Goal: Task Accomplishment & Management: Manage account settings

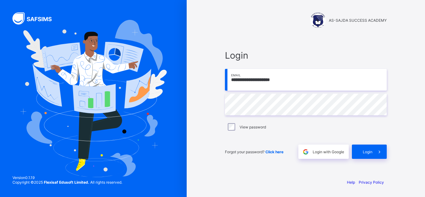
type input "**********"
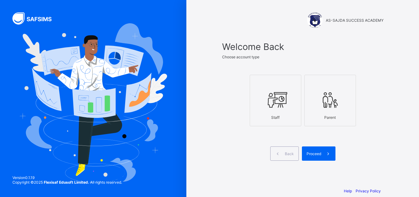
click at [266, 114] on div "Staff" at bounding box center [275, 117] width 45 height 11
click at [322, 155] on span "Proceed" at bounding box center [314, 154] width 15 height 5
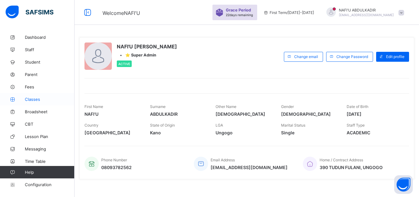
click at [40, 99] on span "Classes" at bounding box center [50, 99] width 50 height 5
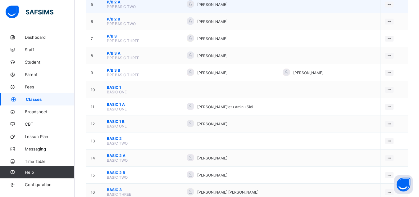
scroll to position [127, 0]
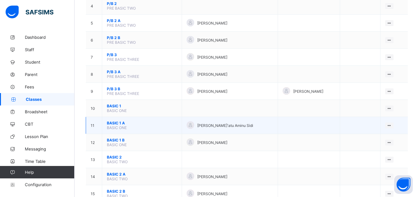
click at [115, 126] on span "BASIC 1 A" at bounding box center [142, 123] width 70 height 5
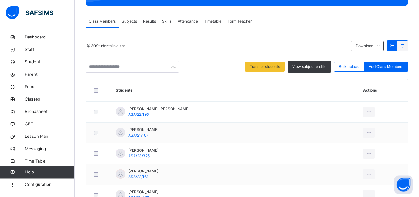
scroll to position [32, 0]
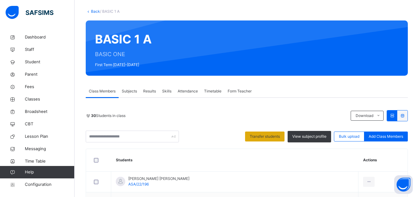
click at [257, 136] on span "Transfer students" at bounding box center [265, 137] width 30 height 6
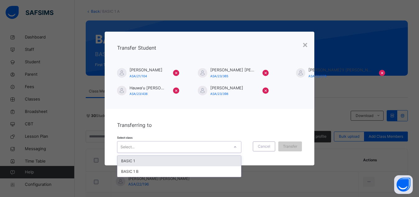
click at [223, 149] on div "Select..." at bounding box center [174, 147] width 112 height 10
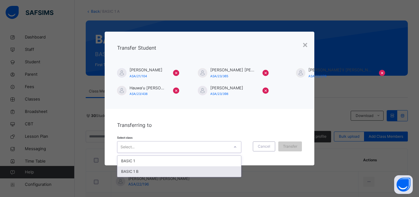
click at [170, 174] on div "BASIC 1 B" at bounding box center [180, 172] width 124 height 11
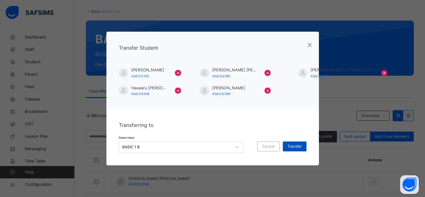
click at [297, 146] on span "Transfer" at bounding box center [294, 147] width 14 height 6
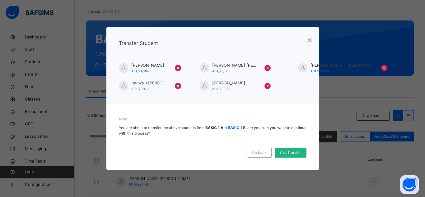
click at [295, 154] on span "Yes, Transfer" at bounding box center [290, 153] width 22 height 6
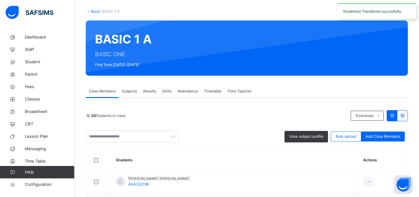
click at [95, 12] on link "Back" at bounding box center [95, 11] width 9 height 5
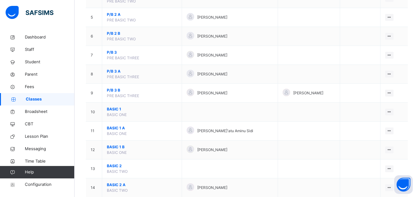
scroll to position [143, 0]
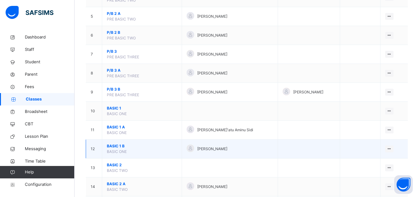
click at [110, 149] on span "BASIC 1 B" at bounding box center [142, 147] width 70 height 6
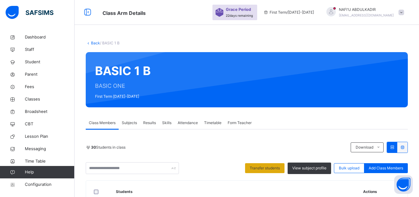
click at [266, 173] on div "Transfer students" at bounding box center [264, 169] width 39 height 10
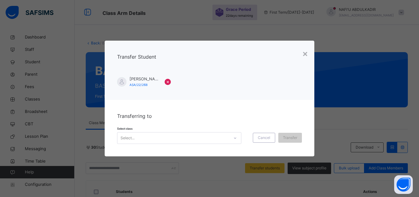
click at [227, 140] on div "Select..." at bounding box center [174, 139] width 112 height 10
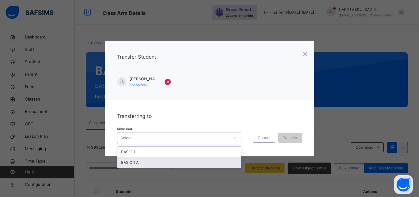
click at [168, 163] on div "BASIC 1 A" at bounding box center [180, 163] width 124 height 11
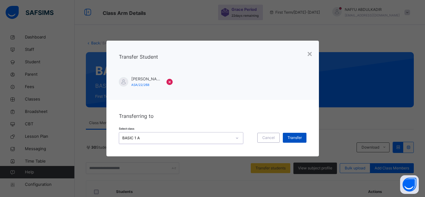
click at [294, 137] on span "Transfer" at bounding box center [294, 138] width 14 height 6
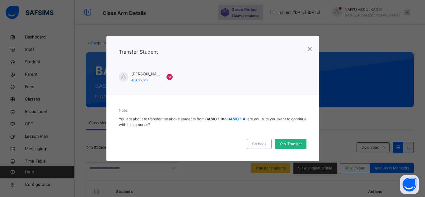
click at [293, 145] on span "Yes, Transfer" at bounding box center [290, 144] width 22 height 6
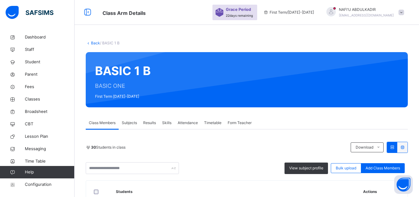
click at [93, 43] on link "Back" at bounding box center [95, 43] width 9 height 5
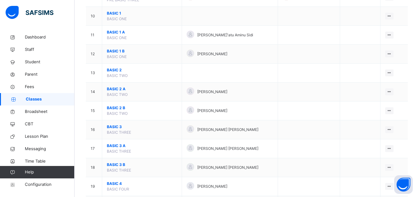
scroll to position [222, 0]
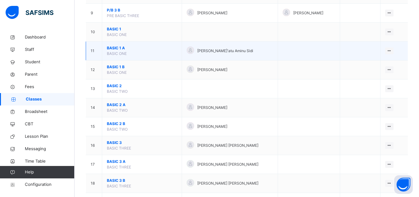
click at [113, 51] on span "BASIC 1 A" at bounding box center [142, 48] width 70 height 6
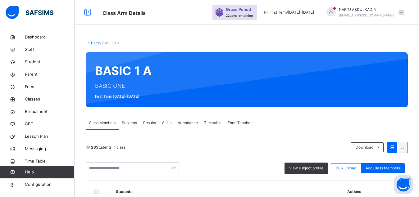
click at [93, 44] on link "Back" at bounding box center [95, 43] width 9 height 5
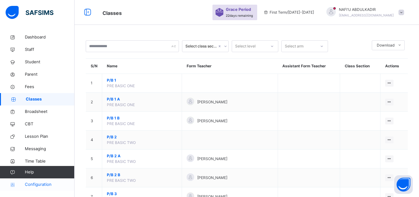
click at [46, 187] on span "Configuration" at bounding box center [49, 185] width 49 height 6
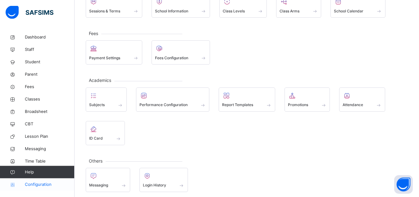
scroll to position [62, 0]
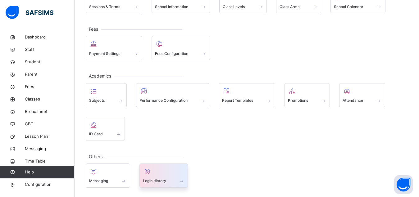
click at [154, 177] on span at bounding box center [164, 178] width 42 height 2
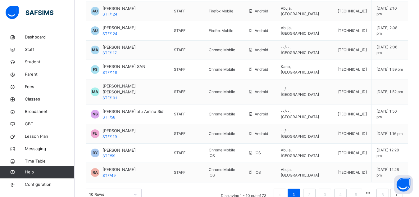
scroll to position [120, 0]
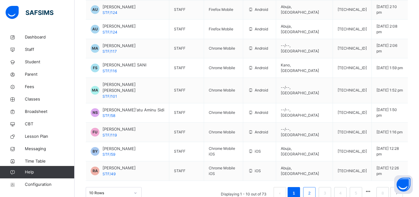
click at [312, 190] on link "2" at bounding box center [310, 194] width 6 height 8
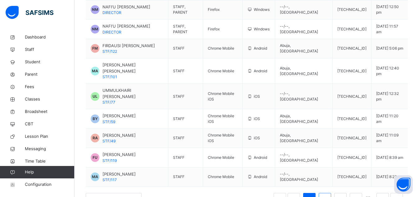
click at [328, 196] on link "3" at bounding box center [325, 200] width 6 height 8
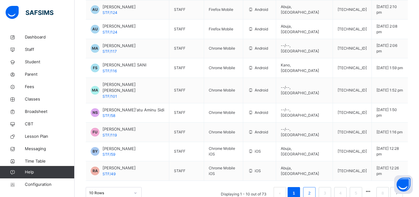
click at [312, 190] on link "2" at bounding box center [310, 194] width 6 height 8
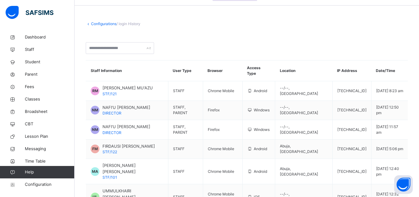
scroll to position [35, 0]
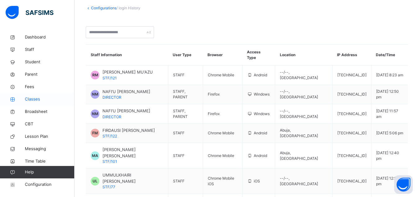
click at [32, 100] on span "Classes" at bounding box center [50, 99] width 50 height 6
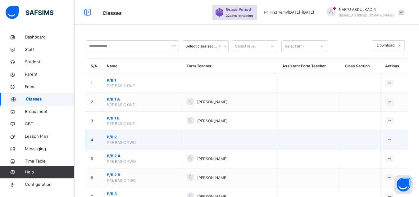
click at [112, 140] on span "P/B 2" at bounding box center [142, 138] width 70 height 6
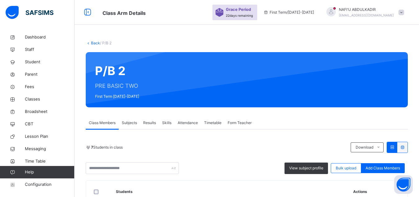
click at [93, 42] on link "Back" at bounding box center [95, 43] width 9 height 5
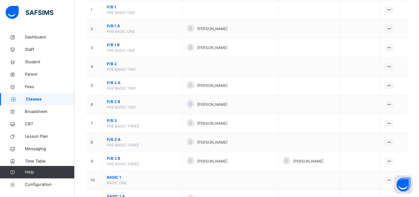
scroll to position [79, 0]
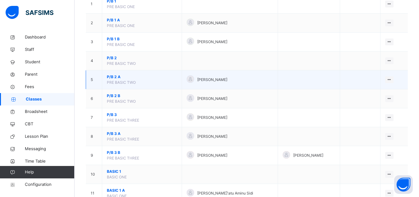
click at [113, 80] on span "P/B 2 A" at bounding box center [142, 77] width 70 height 6
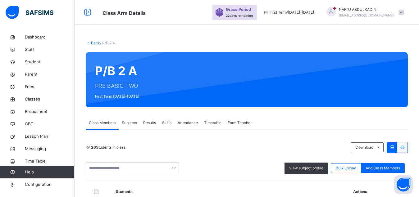
click at [191, 123] on span "Attendance" at bounding box center [188, 123] width 20 height 6
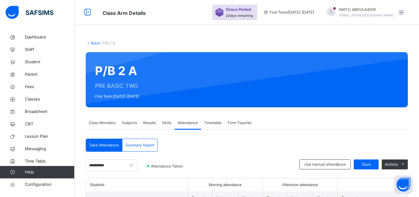
click at [92, 41] on div "Back / P/B 2 A" at bounding box center [247, 43] width 322 height 6
click at [94, 43] on link "Back" at bounding box center [95, 43] width 9 height 5
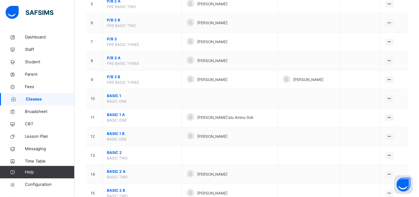
scroll to position [159, 0]
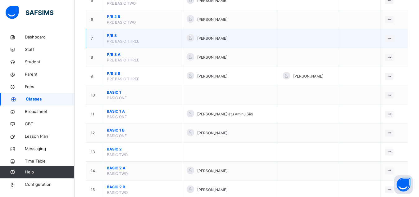
click at [112, 39] on span "P/B 3" at bounding box center [142, 36] width 70 height 6
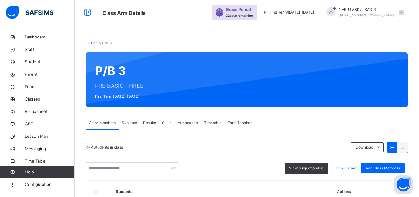
click at [184, 123] on span "Attendance" at bounding box center [188, 123] width 20 height 6
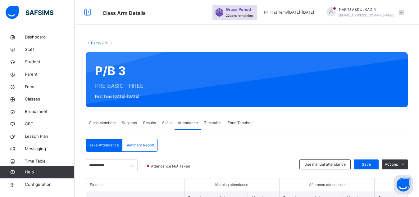
click at [96, 44] on link "Back" at bounding box center [95, 43] width 9 height 5
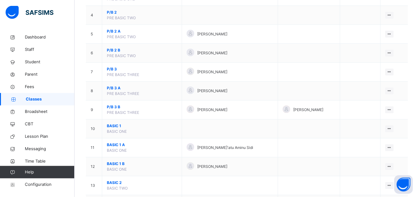
scroll to position [143, 0]
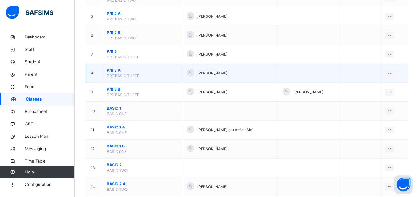
click at [112, 73] on span "P/B 3 A" at bounding box center [142, 71] width 70 height 6
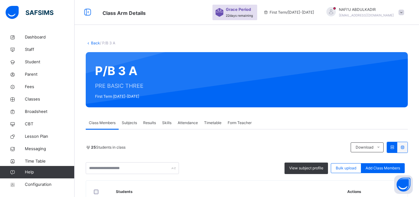
click at [188, 124] on span "Attendance" at bounding box center [188, 123] width 20 height 6
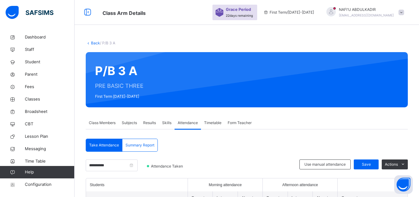
click at [90, 43] on icon at bounding box center [88, 43] width 5 height 5
click at [94, 44] on link "Back" at bounding box center [95, 43] width 9 height 5
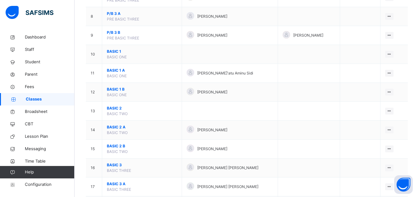
scroll to position [190, 0]
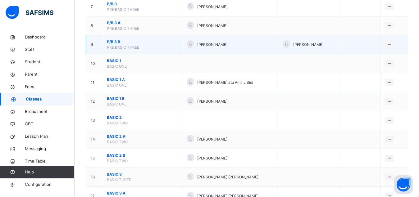
click at [115, 45] on span "P/B 3 B" at bounding box center [142, 42] width 70 height 6
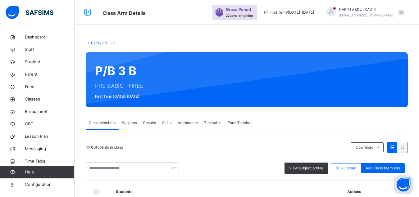
click at [182, 125] on span "Attendance" at bounding box center [188, 123] width 20 height 6
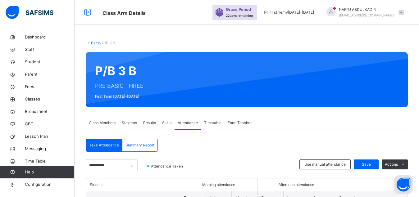
click at [97, 44] on link "Back" at bounding box center [95, 43] width 9 height 5
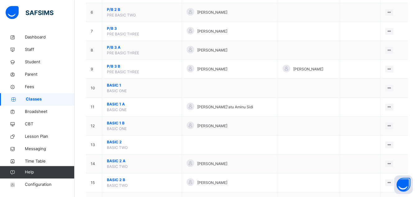
scroll to position [174, 0]
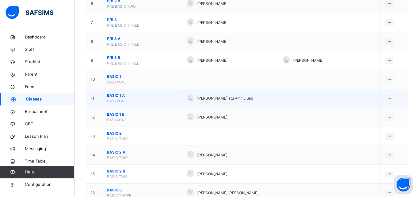
click at [113, 99] on span "BASIC 1 A" at bounding box center [142, 96] width 70 height 6
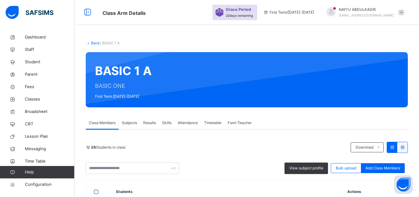
click at [188, 126] on div "Attendance" at bounding box center [188, 123] width 26 height 12
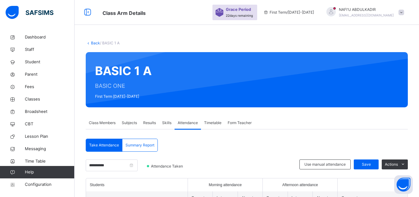
click at [94, 44] on link "Back" at bounding box center [95, 43] width 9 height 5
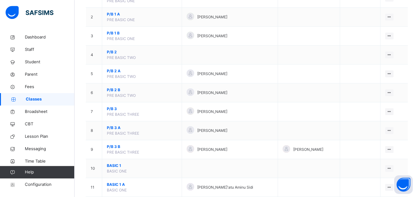
scroll to position [174, 0]
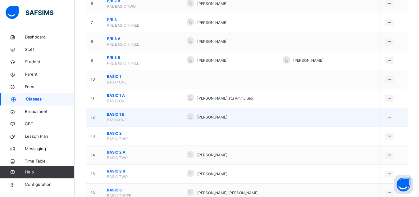
click at [112, 118] on span "BASIC 1 B" at bounding box center [142, 115] width 70 height 6
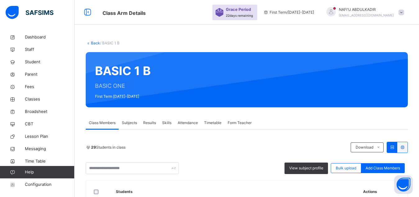
click at [188, 123] on span "Attendance" at bounding box center [188, 123] width 20 height 6
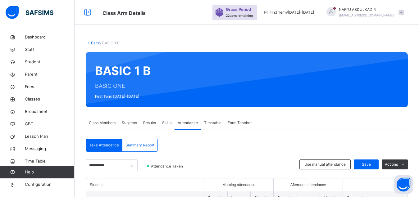
click at [93, 44] on link "Back" at bounding box center [95, 43] width 9 height 5
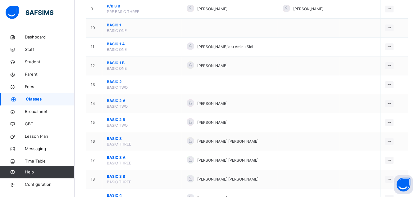
scroll to position [238, 0]
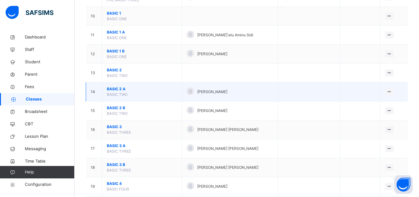
click at [112, 92] on span "BASIC 2 A" at bounding box center [142, 89] width 70 height 6
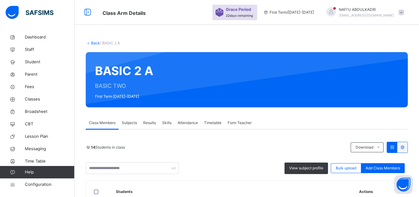
click at [191, 124] on span "Attendance" at bounding box center [188, 123] width 20 height 6
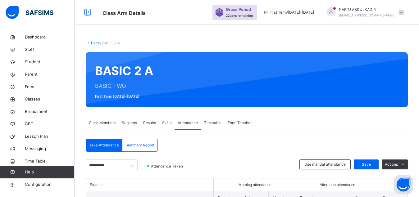
click at [95, 43] on link "Back" at bounding box center [95, 43] width 9 height 5
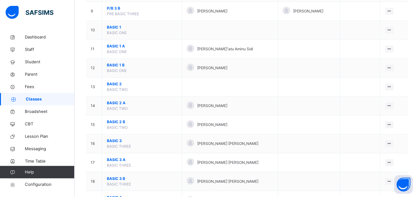
scroll to position [270, 0]
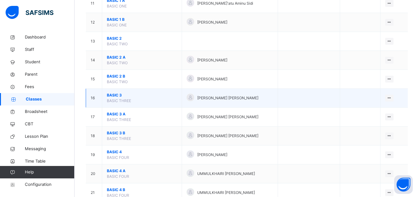
click at [114, 98] on span "BASIC 3" at bounding box center [142, 96] width 70 height 6
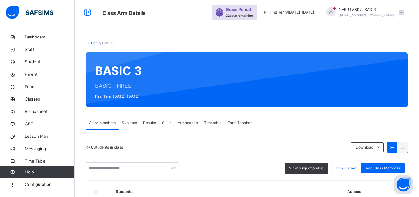
click at [186, 125] on span "Attendance" at bounding box center [188, 123] width 20 height 6
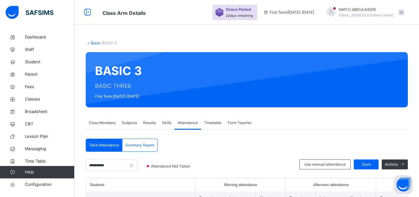
click at [94, 43] on link "Back" at bounding box center [95, 43] width 9 height 5
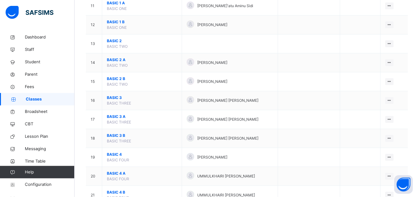
scroll to position [270, 0]
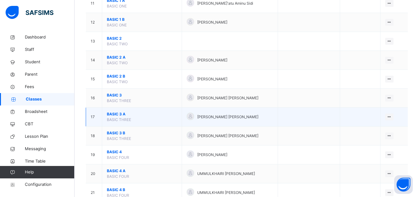
click at [113, 117] on span "BASIC 3 A" at bounding box center [142, 115] width 70 height 6
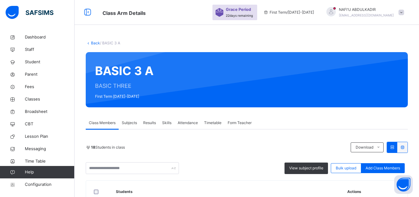
click at [185, 123] on span "Attendance" at bounding box center [188, 123] width 20 height 6
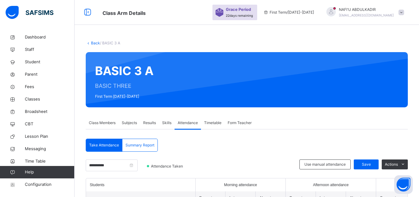
click at [95, 43] on link "Back" at bounding box center [95, 43] width 9 height 5
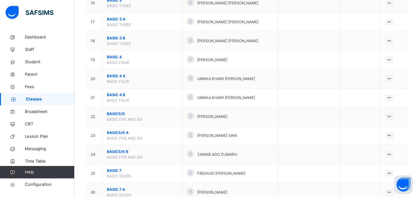
scroll to position [381, 0]
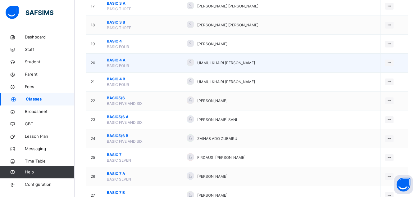
click at [110, 63] on span "BASIC 4 A" at bounding box center [142, 61] width 70 height 6
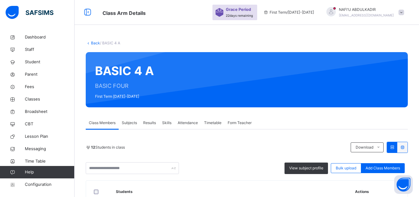
click at [182, 122] on span "Attendance" at bounding box center [188, 123] width 20 height 6
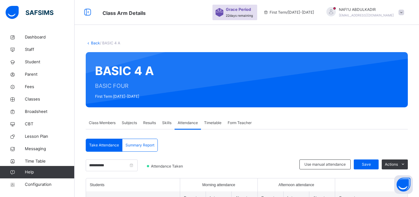
click at [95, 44] on link "Back" at bounding box center [95, 43] width 9 height 5
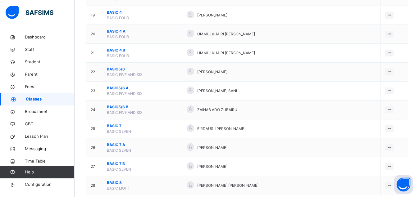
scroll to position [412, 0]
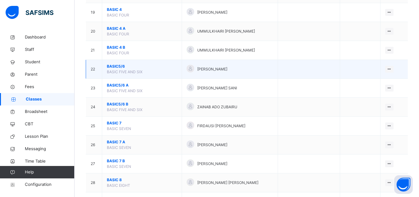
click at [113, 69] on span "BASIC5/6" at bounding box center [142, 67] width 70 height 6
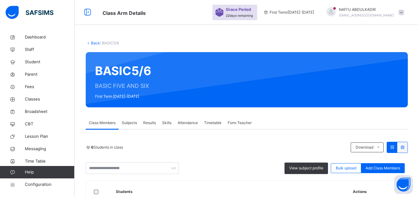
click at [186, 124] on span "Attendance" at bounding box center [188, 123] width 20 height 6
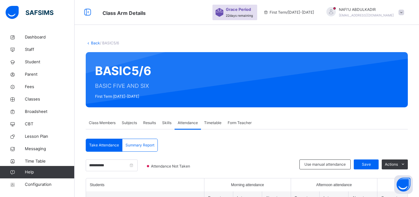
click at [95, 43] on link "Back" at bounding box center [95, 43] width 9 height 5
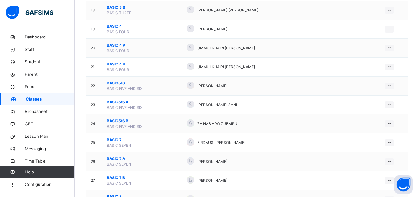
scroll to position [396, 0]
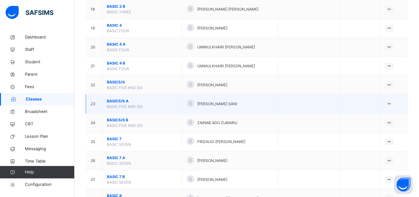
click at [115, 104] on span "BASIC5/6 A" at bounding box center [142, 102] width 70 height 6
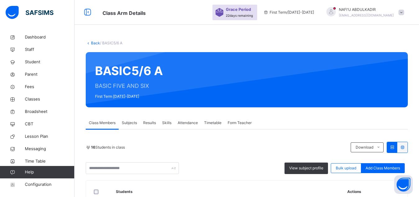
click at [187, 127] on div "Attendance" at bounding box center [188, 123] width 26 height 12
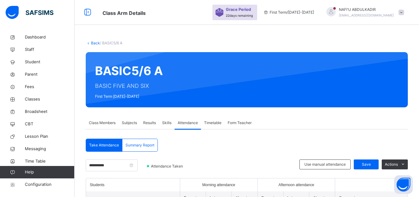
click at [93, 44] on link "Back" at bounding box center [95, 43] width 9 height 5
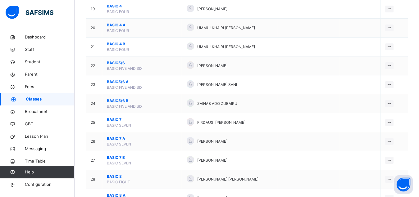
scroll to position [428, 0]
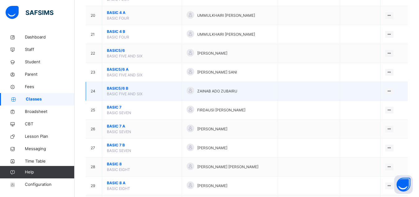
click at [115, 91] on span "BASIC5/6 B" at bounding box center [142, 89] width 70 height 6
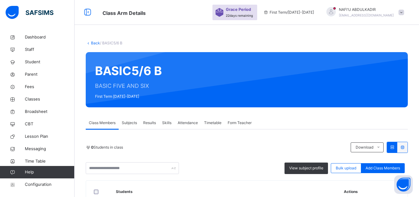
click at [189, 127] on div "Attendance" at bounding box center [188, 123] width 26 height 12
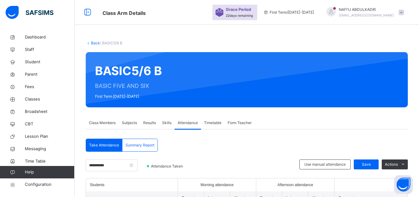
click at [93, 44] on link "Back" at bounding box center [95, 43] width 9 height 5
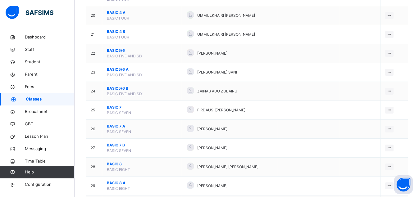
scroll to position [444, 0]
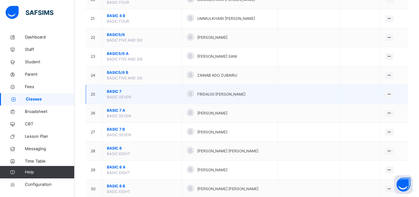
click at [113, 95] on span "BASIC 7" at bounding box center [142, 92] width 70 height 6
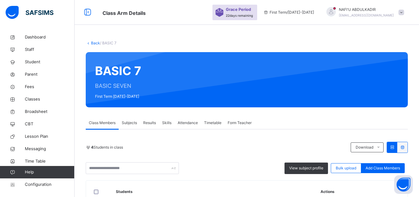
click at [188, 124] on span "Attendance" at bounding box center [188, 123] width 20 height 6
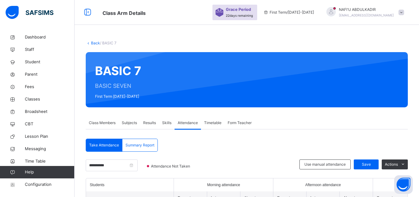
click at [94, 41] on link "Back" at bounding box center [95, 43] width 9 height 5
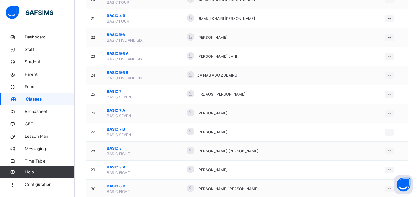
scroll to position [460, 0]
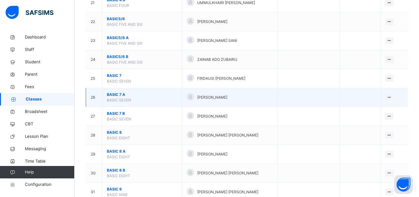
click at [110, 98] on span "BASIC 7 A" at bounding box center [142, 95] width 70 height 6
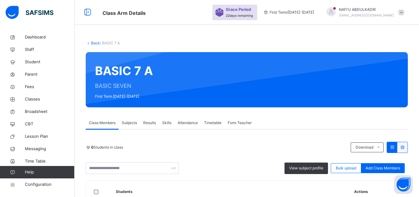
click at [188, 126] on span "Attendance" at bounding box center [188, 123] width 20 height 6
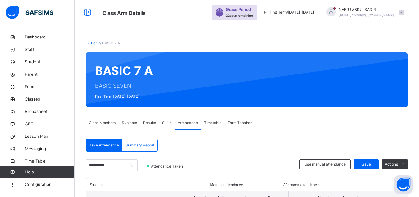
click at [95, 42] on link "Back" at bounding box center [95, 43] width 9 height 5
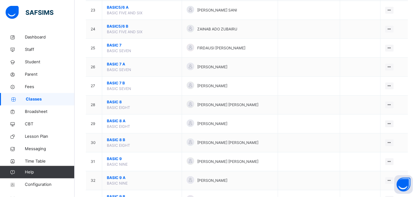
scroll to position [492, 0]
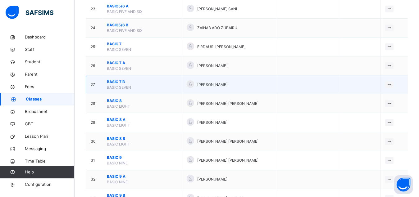
click at [113, 85] on span "BASIC 7 B" at bounding box center [142, 82] width 70 height 6
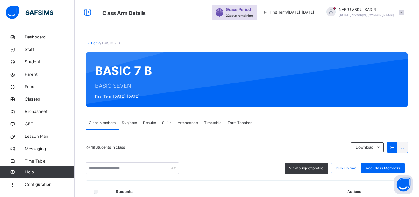
click at [188, 122] on span "Attendance" at bounding box center [188, 123] width 20 height 6
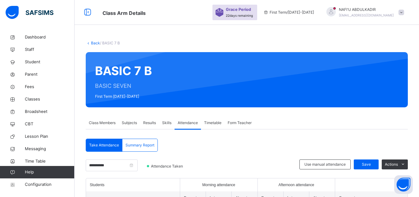
click at [93, 43] on link "Back" at bounding box center [95, 43] width 9 height 5
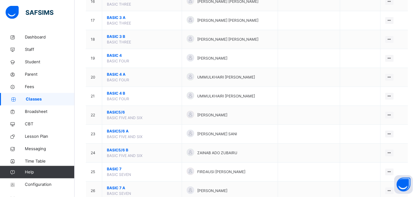
scroll to position [428, 0]
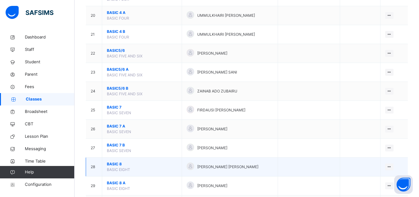
click at [109, 167] on span "BASIC 8" at bounding box center [142, 165] width 70 height 6
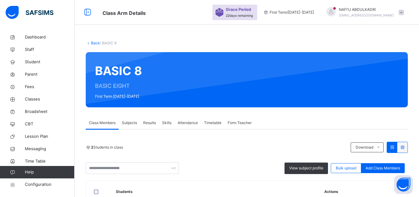
click at [190, 126] on span "Attendance" at bounding box center [188, 123] width 20 height 6
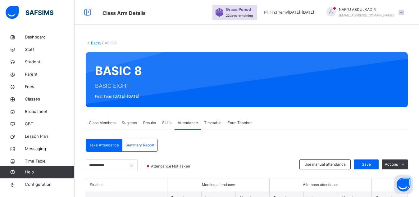
click at [94, 43] on link "Back" at bounding box center [95, 43] width 9 height 5
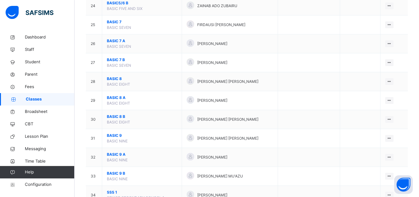
scroll to position [523, 0]
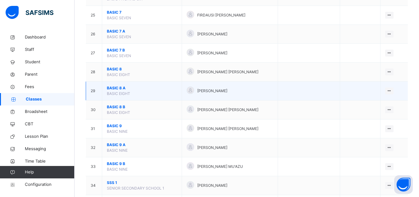
click at [115, 91] on span "BASIC 8 A" at bounding box center [142, 89] width 70 height 6
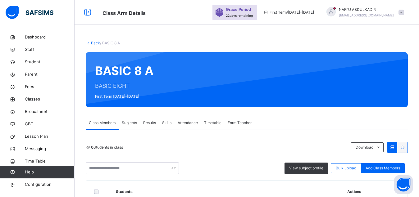
click at [188, 123] on span "Attendance" at bounding box center [188, 123] width 20 height 6
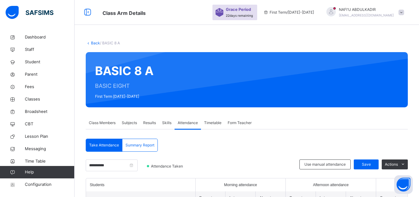
click at [93, 44] on link "Back" at bounding box center [95, 43] width 9 height 5
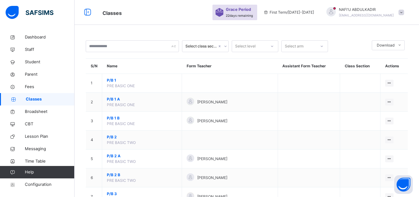
click at [132, 62] on th "Name" at bounding box center [142, 66] width 80 height 15
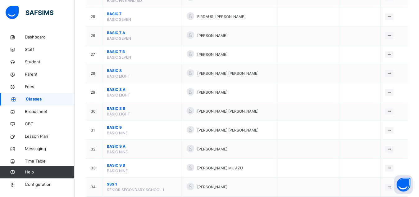
scroll to position [539, 0]
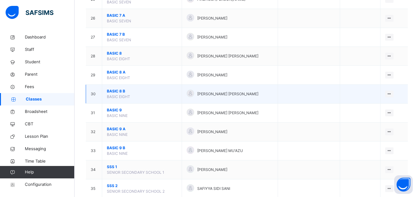
click at [113, 94] on span "BASIC 8 B" at bounding box center [142, 92] width 70 height 6
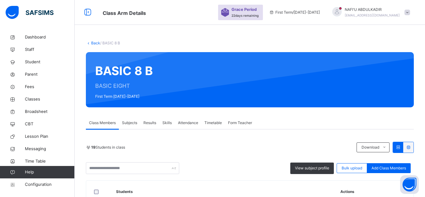
click at [189, 126] on div "Attendance" at bounding box center [188, 123] width 26 height 12
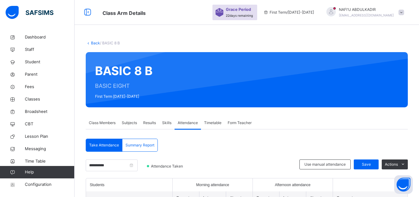
click at [94, 44] on link "Back" at bounding box center [95, 43] width 9 height 5
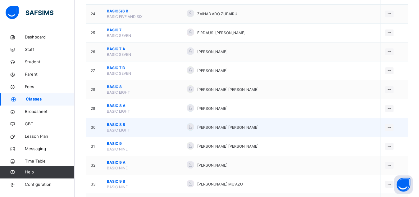
scroll to position [523, 0]
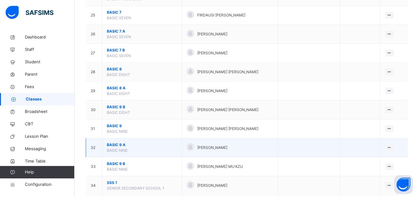
click at [111, 148] on span "BASIC 9 A" at bounding box center [142, 145] width 70 height 6
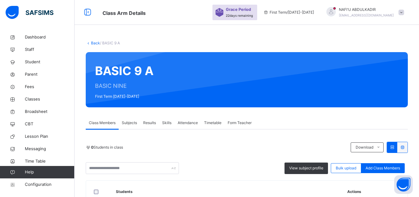
click at [189, 123] on span "Attendance" at bounding box center [188, 123] width 20 height 6
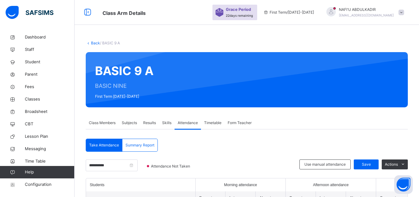
click at [95, 43] on link "Back" at bounding box center [95, 43] width 9 height 5
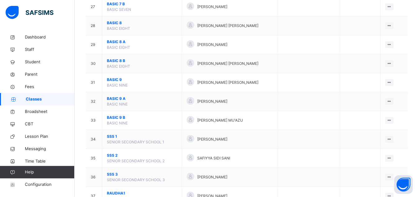
scroll to position [571, 0]
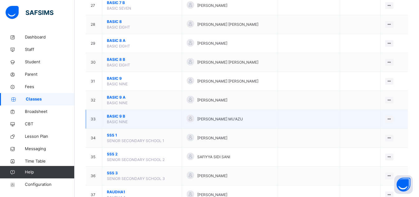
click at [112, 119] on span "BASIC 9 B" at bounding box center [142, 117] width 70 height 6
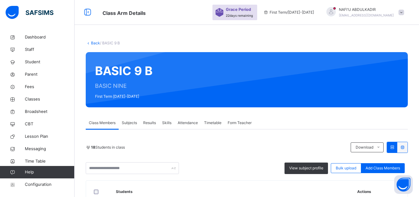
click at [186, 122] on span "Attendance" at bounding box center [188, 123] width 20 height 6
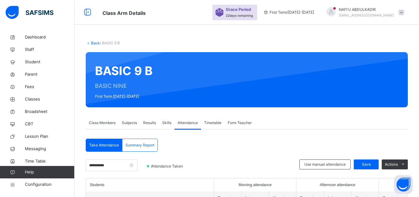
click at [95, 43] on link "Back" at bounding box center [95, 43] width 9 height 5
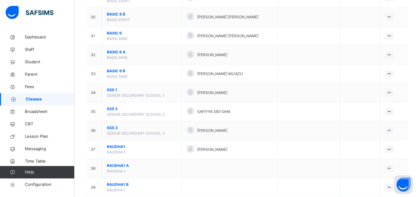
scroll to position [618, 0]
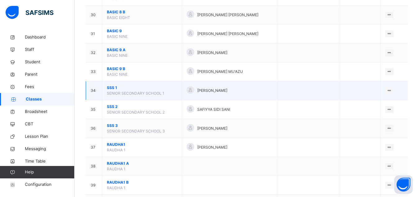
click at [111, 91] on span "SSS 1" at bounding box center [142, 88] width 70 height 6
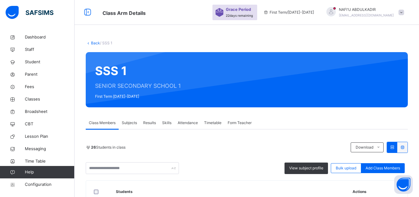
click at [178, 123] on span "Attendance" at bounding box center [188, 123] width 20 height 6
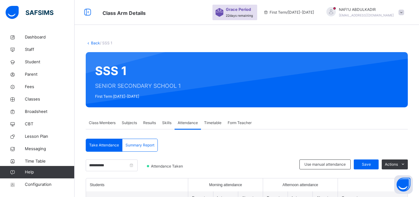
click at [94, 43] on link "Back" at bounding box center [95, 43] width 9 height 5
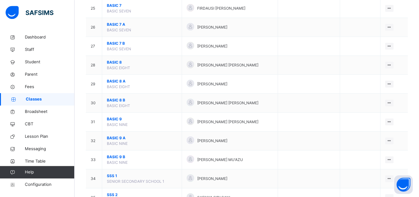
scroll to position [555, 0]
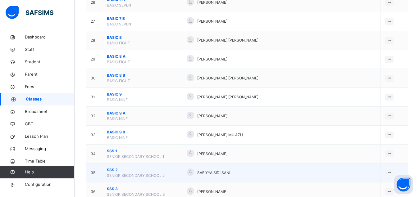
click at [110, 173] on span "SSS 2" at bounding box center [142, 171] width 70 height 6
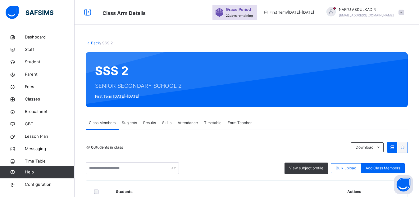
click at [191, 124] on span "Attendance" at bounding box center [188, 123] width 20 height 6
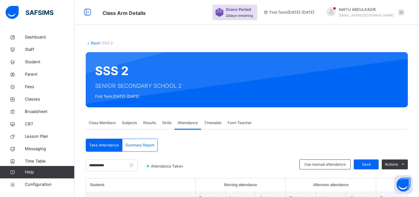
click at [95, 45] on link "Back" at bounding box center [95, 43] width 9 height 5
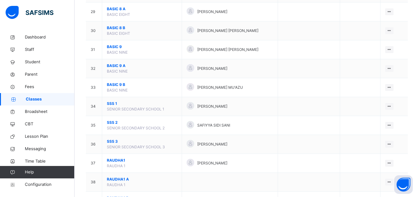
scroll to position [618, 0]
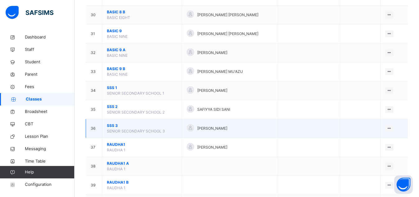
click at [111, 129] on span "SSS 3" at bounding box center [142, 126] width 70 height 6
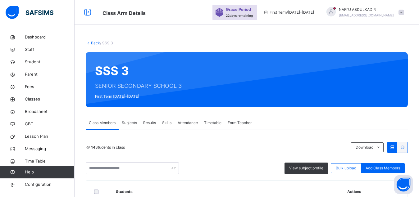
click at [188, 123] on span "Attendance" at bounding box center [188, 123] width 20 height 6
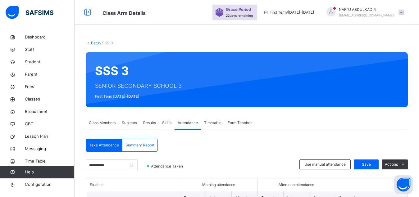
scroll to position [16, 0]
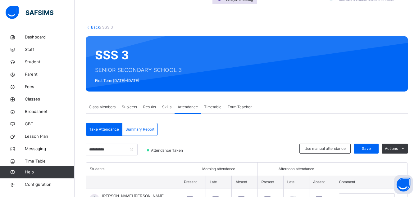
click at [94, 27] on link "Back" at bounding box center [95, 27] width 9 height 5
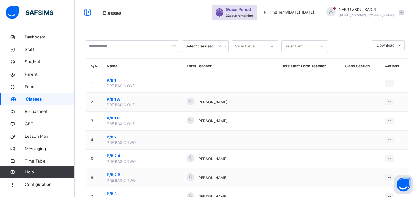
click at [254, 14] on div "Grace Period 22 days remaining" at bounding box center [240, 13] width 28 height 12
click at [224, 11] on img at bounding box center [220, 12] width 8 height 9
click at [254, 13] on div "Grace Period 22 days remaining" at bounding box center [240, 13] width 28 height 12
click at [44, 40] on span "Dashboard" at bounding box center [50, 37] width 50 height 6
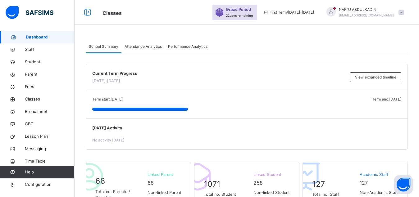
click at [154, 45] on span "Attendance Analytics" at bounding box center [143, 47] width 37 height 6
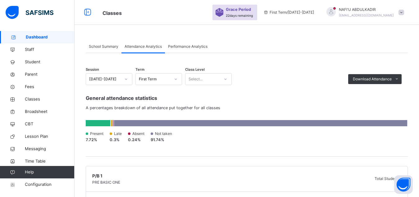
click at [196, 50] on div "Performance Analytics" at bounding box center [188, 46] width 46 height 12
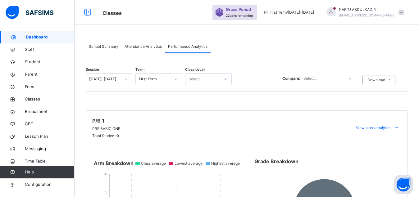
click at [101, 48] on span "School Summary" at bounding box center [104, 47] width 30 height 6
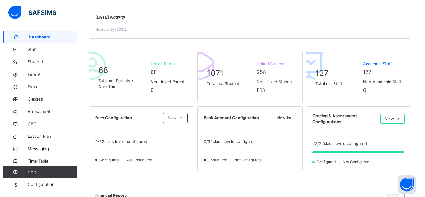
scroll to position [127, 0]
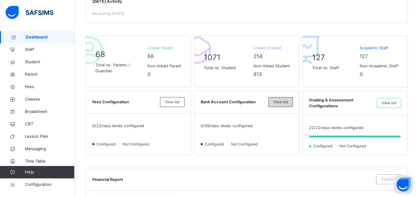
click at [288, 102] on span "View list" at bounding box center [281, 102] width 15 height 6
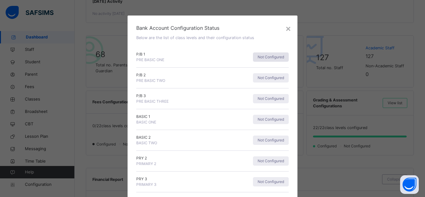
click at [263, 58] on span "Not Configured" at bounding box center [270, 57] width 26 height 6
click at [142, 59] on span "PRE BASIC ONE" at bounding box center [150, 60] width 28 height 5
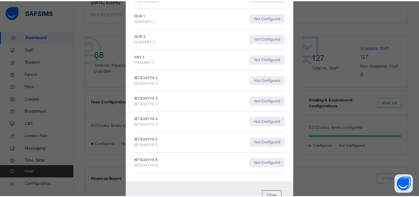
scroll to position [630, 0]
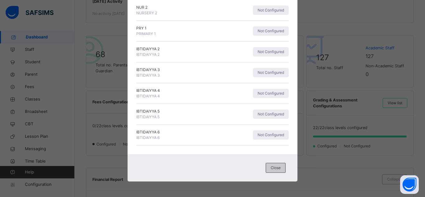
click at [273, 170] on span "Close" at bounding box center [276, 168] width 10 height 6
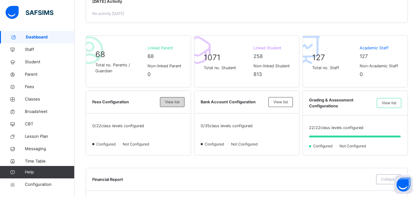
click at [176, 102] on span "View list" at bounding box center [172, 102] width 15 height 6
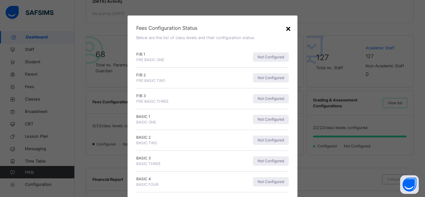
click at [286, 29] on div "×" at bounding box center [288, 28] width 6 height 13
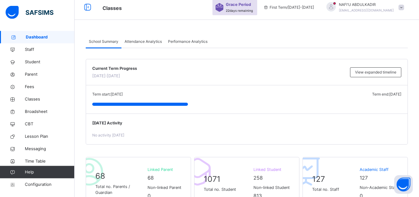
scroll to position [0, 0]
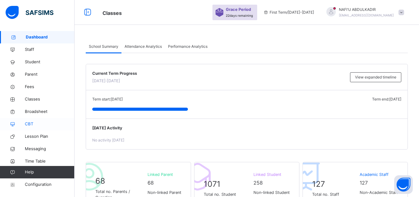
click at [37, 125] on span "CBT" at bounding box center [50, 124] width 50 height 6
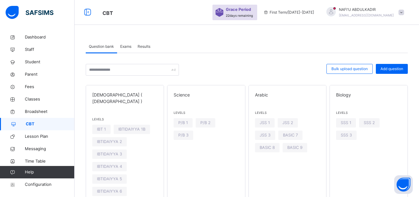
click at [129, 46] on span "Exams" at bounding box center [125, 47] width 11 height 6
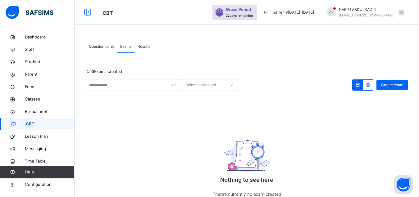
click at [146, 49] on span "Results" at bounding box center [144, 47] width 13 height 6
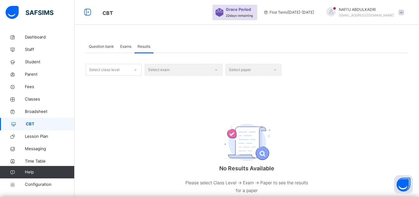
click at [179, 74] on div "Select exam" at bounding box center [184, 70] width 78 height 12
click at [217, 70] on div "Select exam" at bounding box center [184, 70] width 78 height 12
click at [103, 45] on span "Question bank" at bounding box center [101, 47] width 25 height 6
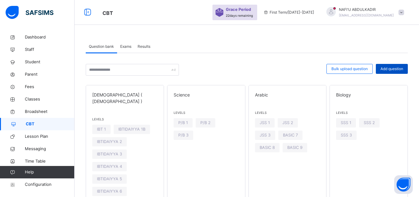
click at [400, 70] on span "Add question" at bounding box center [392, 69] width 23 height 6
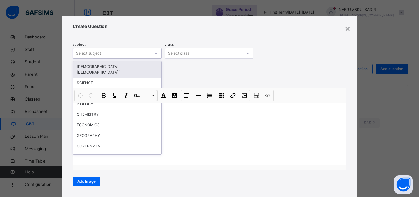
click at [151, 53] on div at bounding box center [155, 53] width 9 height 9
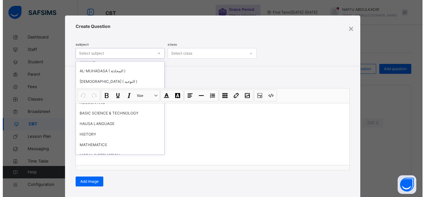
scroll to position [499, 0]
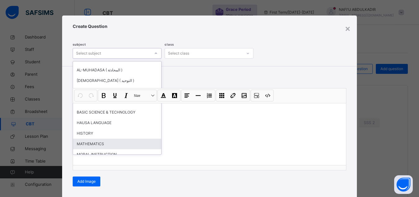
click at [121, 140] on div "MATHEMATICS" at bounding box center [117, 144] width 88 height 11
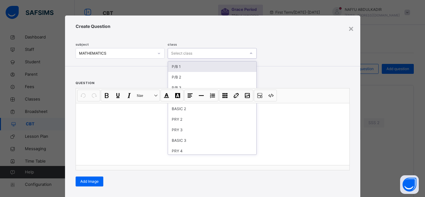
click at [250, 53] on icon at bounding box center [251, 53] width 4 height 6
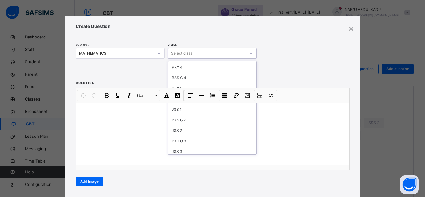
scroll to position [168, 0]
click at [211, 110] on div "SSS 3" at bounding box center [212, 110] width 88 height 11
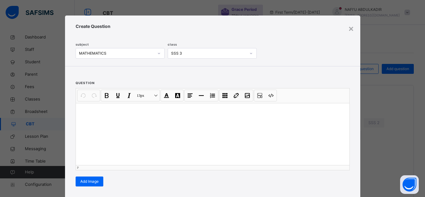
click at [146, 137] on div at bounding box center [212, 134] width 273 height 62
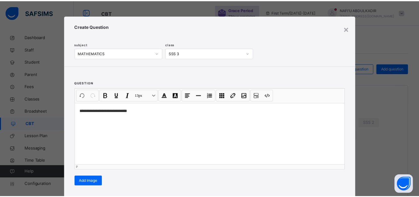
scroll to position [101, 0]
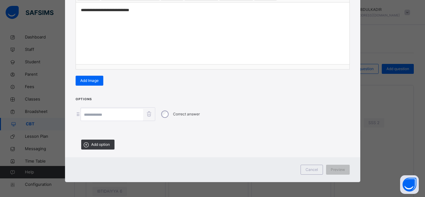
click at [132, 116] on input at bounding box center [112, 115] width 62 height 12
click at [311, 168] on span "Cancel" at bounding box center [311, 170] width 12 height 6
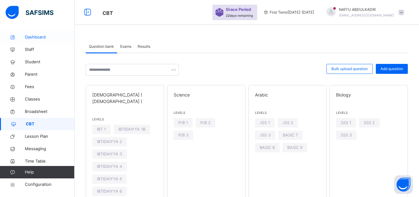
click at [37, 35] on span "Dashboard" at bounding box center [50, 37] width 50 height 6
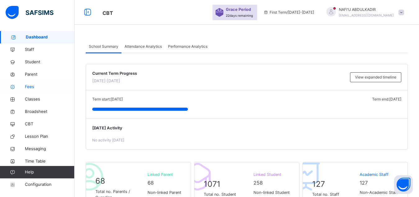
click at [30, 89] on span "Fees" at bounding box center [50, 87] width 50 height 6
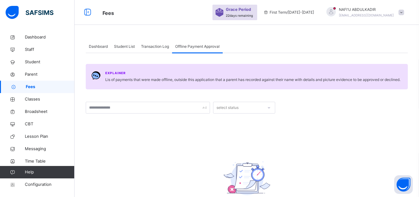
click at [150, 47] on span "Transaction Log" at bounding box center [155, 47] width 28 height 6
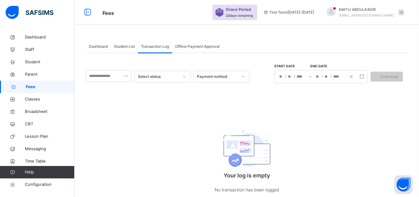
click at [121, 48] on span "Student List" at bounding box center [124, 47] width 21 height 6
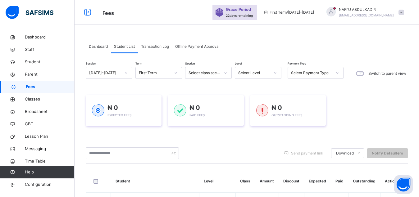
click at [98, 47] on span "Dashboard" at bounding box center [98, 47] width 19 height 6
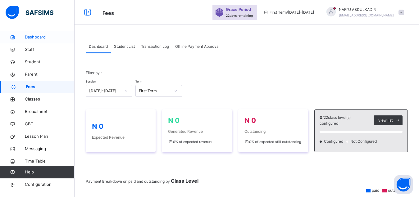
click at [43, 34] on link "Dashboard" at bounding box center [37, 37] width 75 height 12
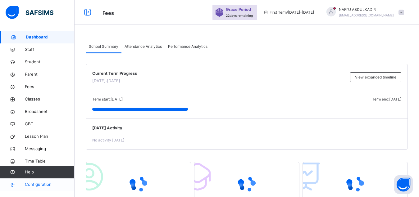
click at [43, 187] on span "Configuration" at bounding box center [49, 185] width 49 height 6
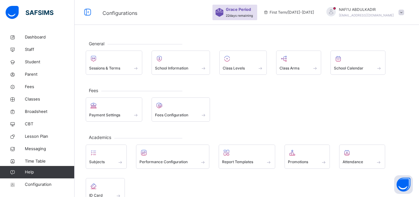
click at [405, 10] on div at bounding box center [402, 13] width 6 height 6
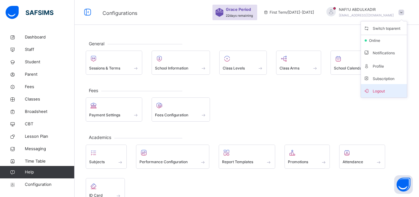
click at [386, 93] on span "Logout" at bounding box center [384, 91] width 41 height 8
